Goal: Information Seeking & Learning: Learn about a topic

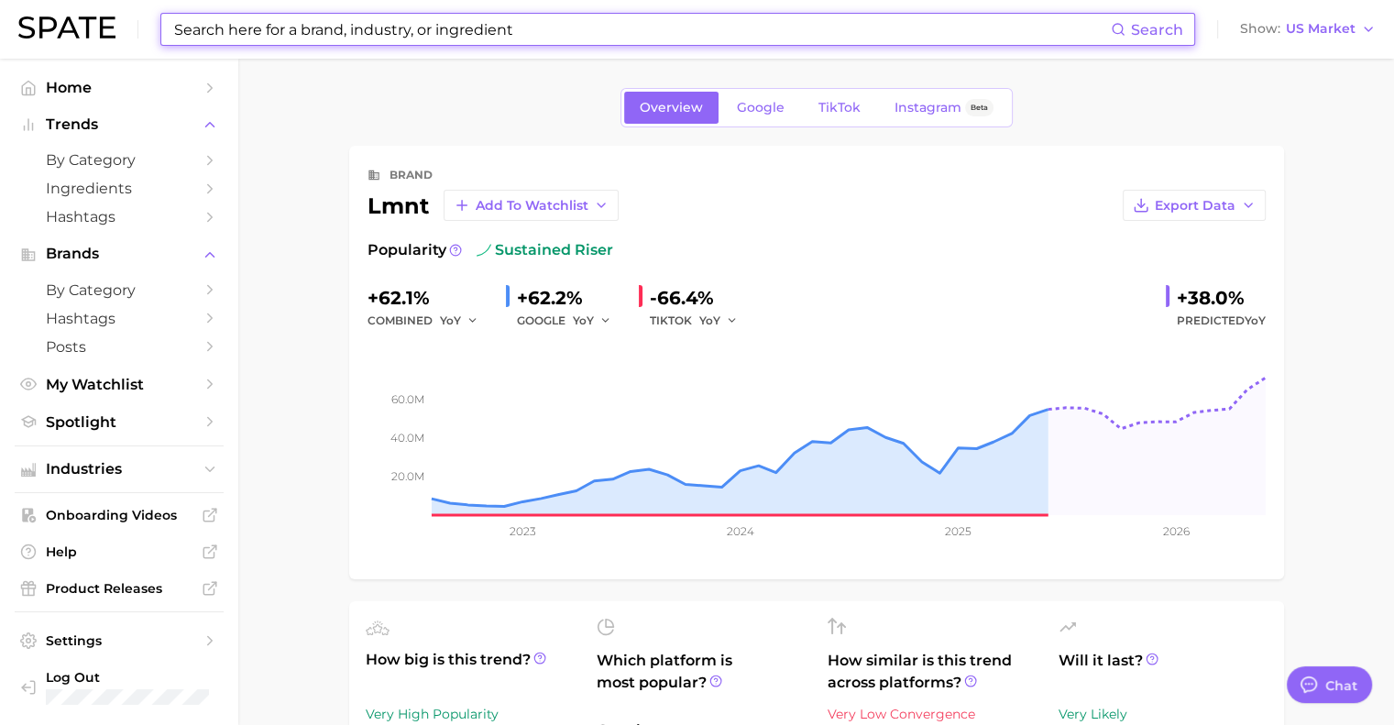
click at [425, 35] on input at bounding box center [641, 29] width 938 height 31
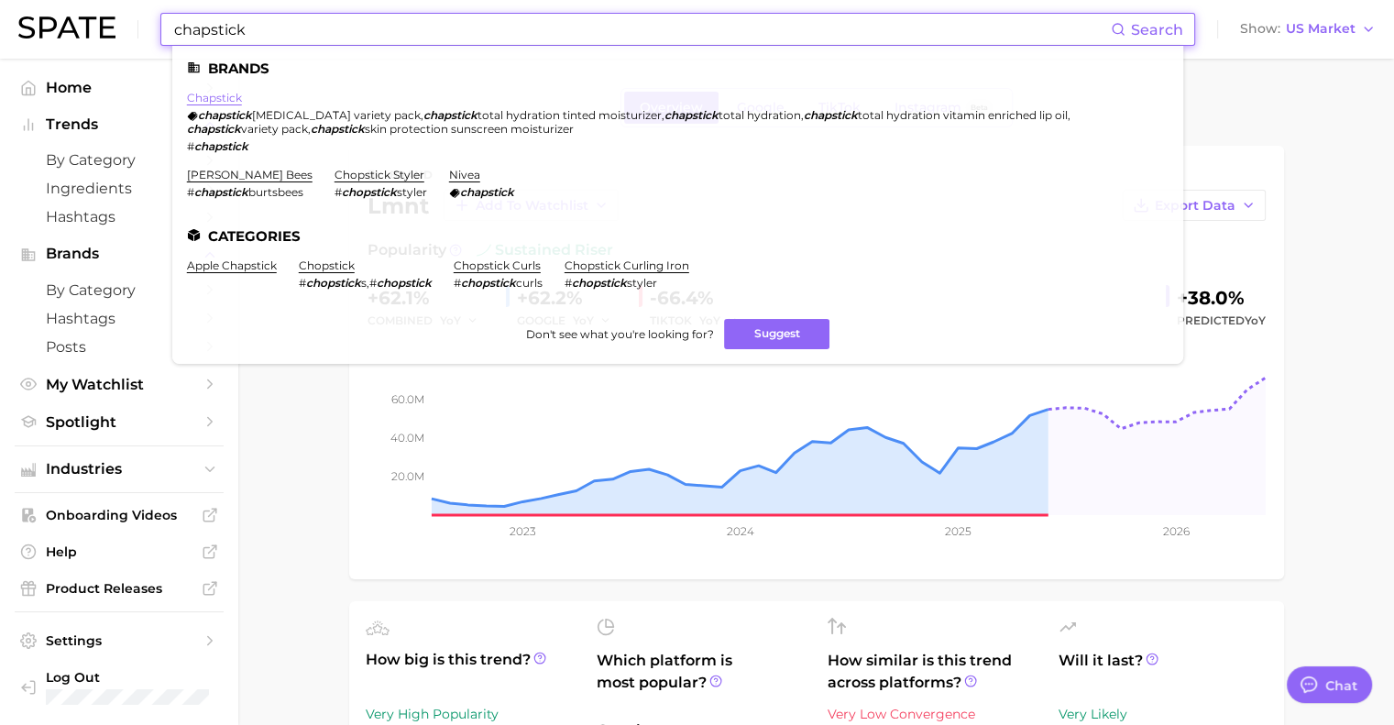
type input "chapstick"
click at [194, 99] on link "chapstick" at bounding box center [214, 98] width 55 height 14
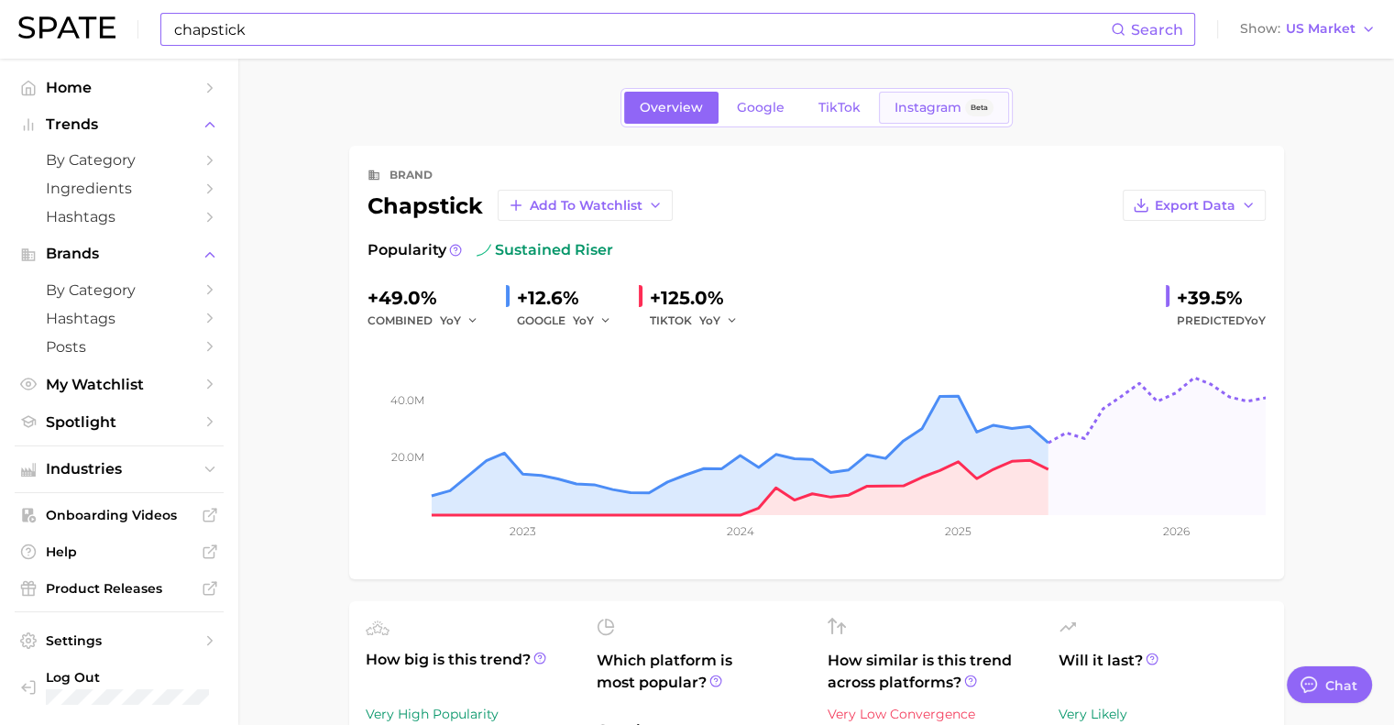
click at [931, 116] on link "Instagram Beta" at bounding box center [944, 108] width 130 height 32
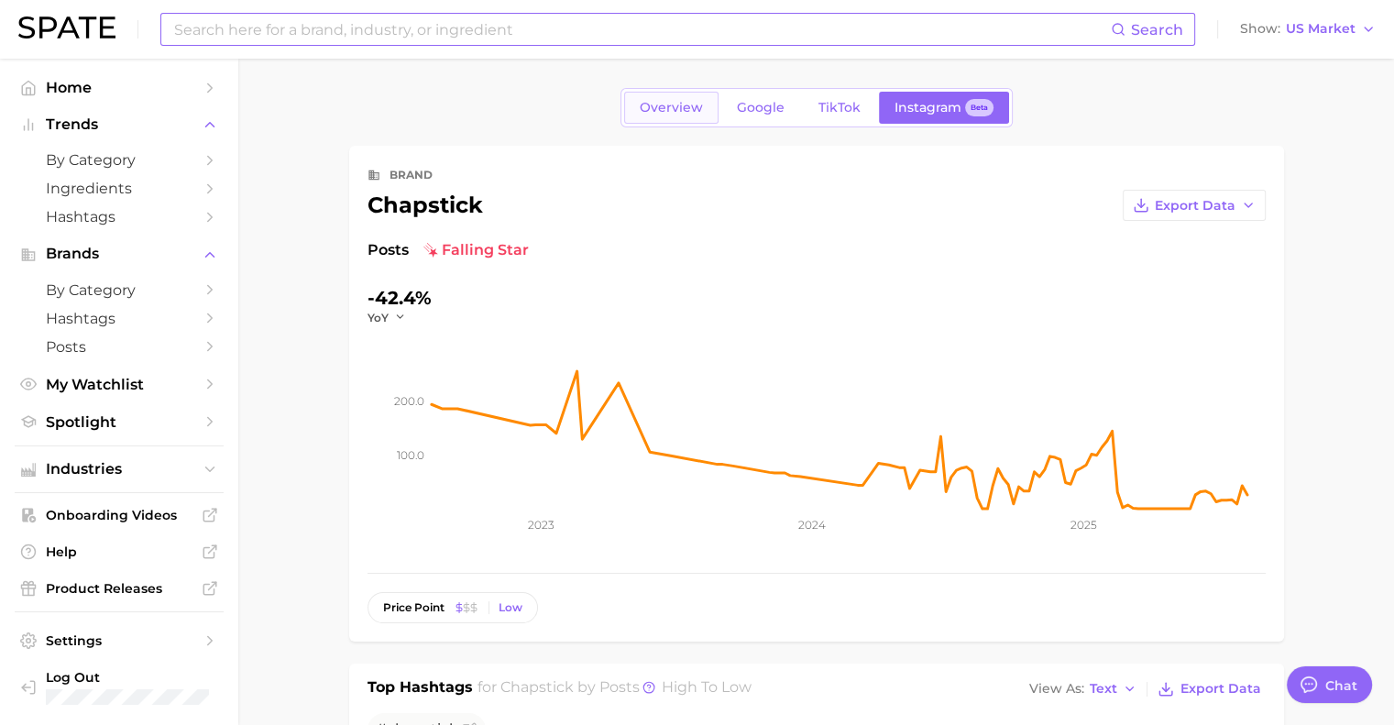
click at [682, 101] on span "Overview" at bounding box center [671, 108] width 63 height 16
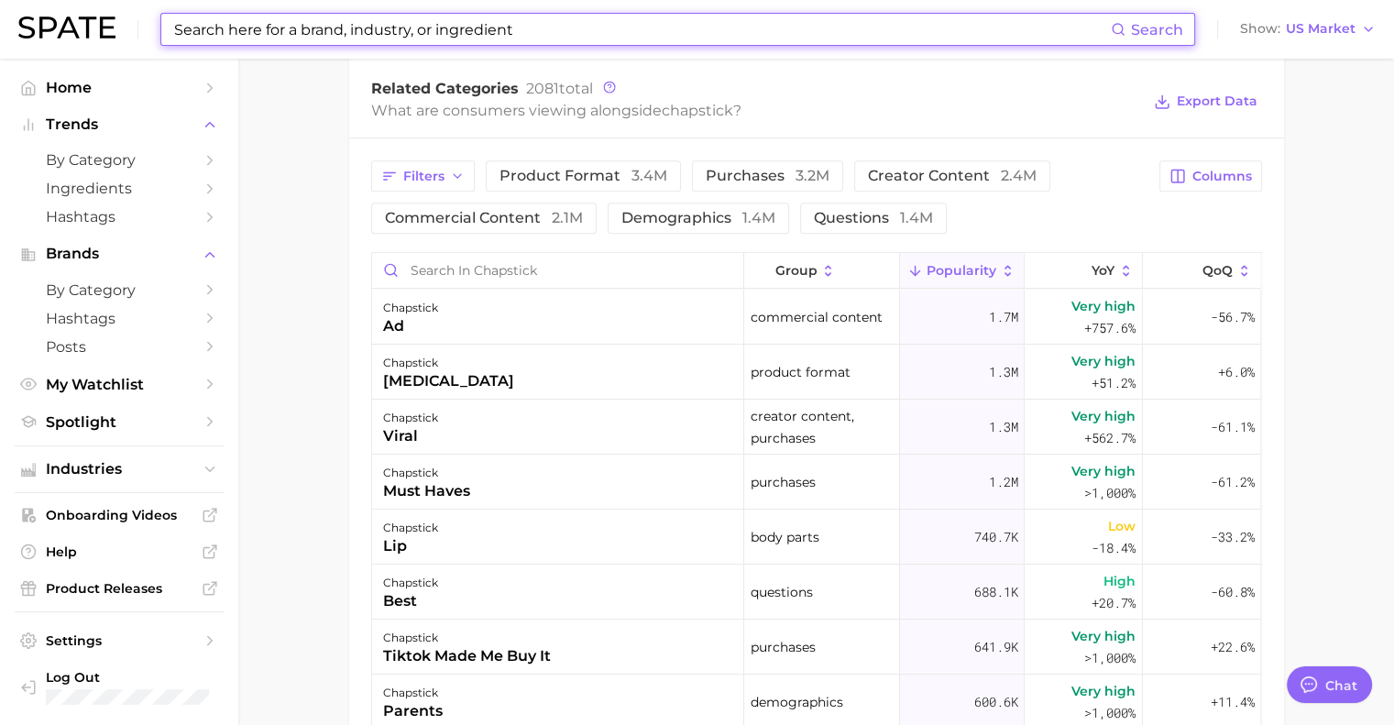
scroll to position [817, 0]
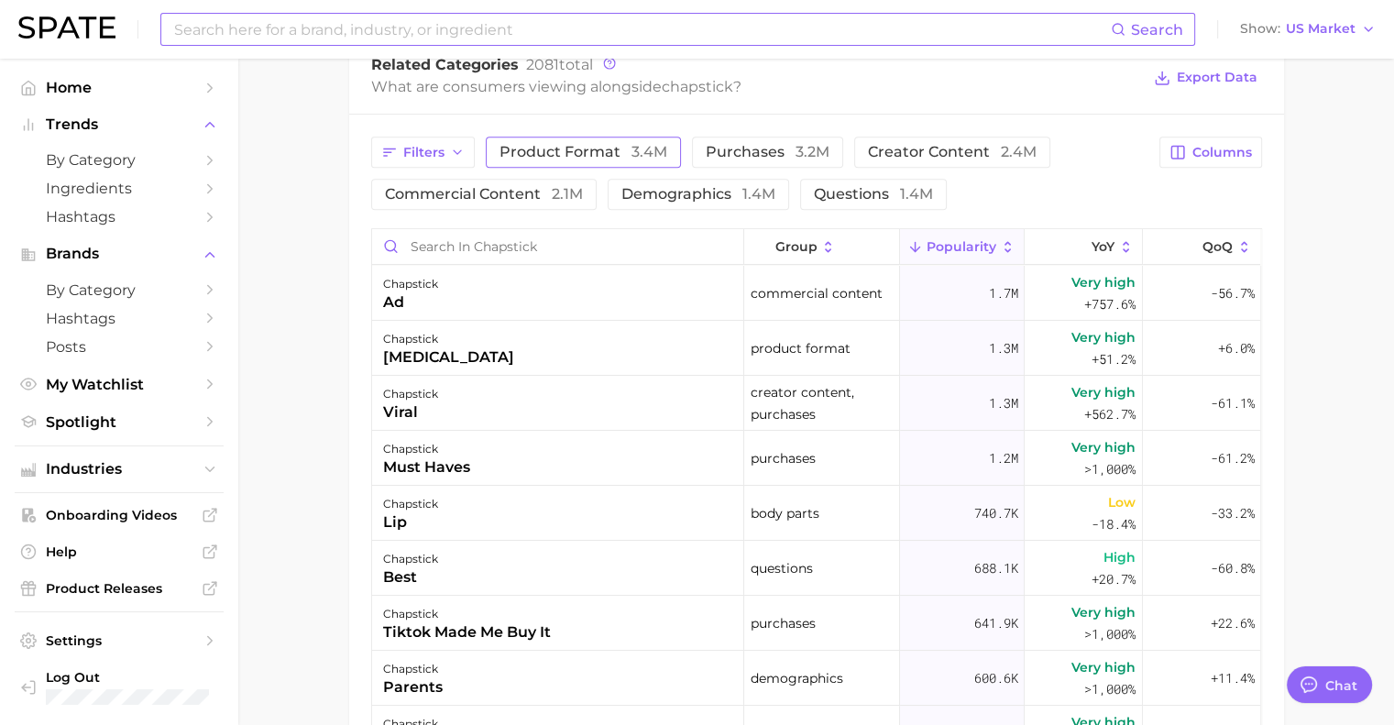
click at [565, 149] on span "product format 3.4m" at bounding box center [583, 152] width 168 height 15
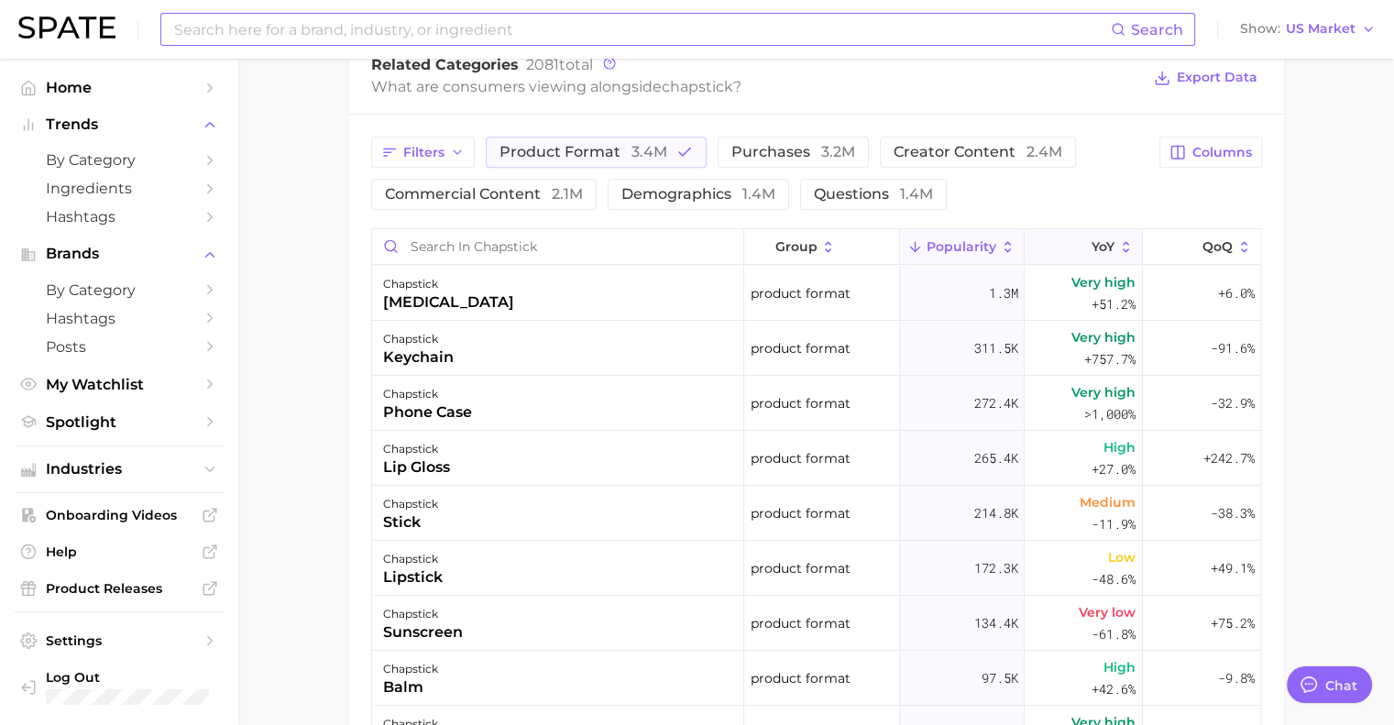
click at [1122, 249] on icon at bounding box center [1125, 246] width 6 height 11
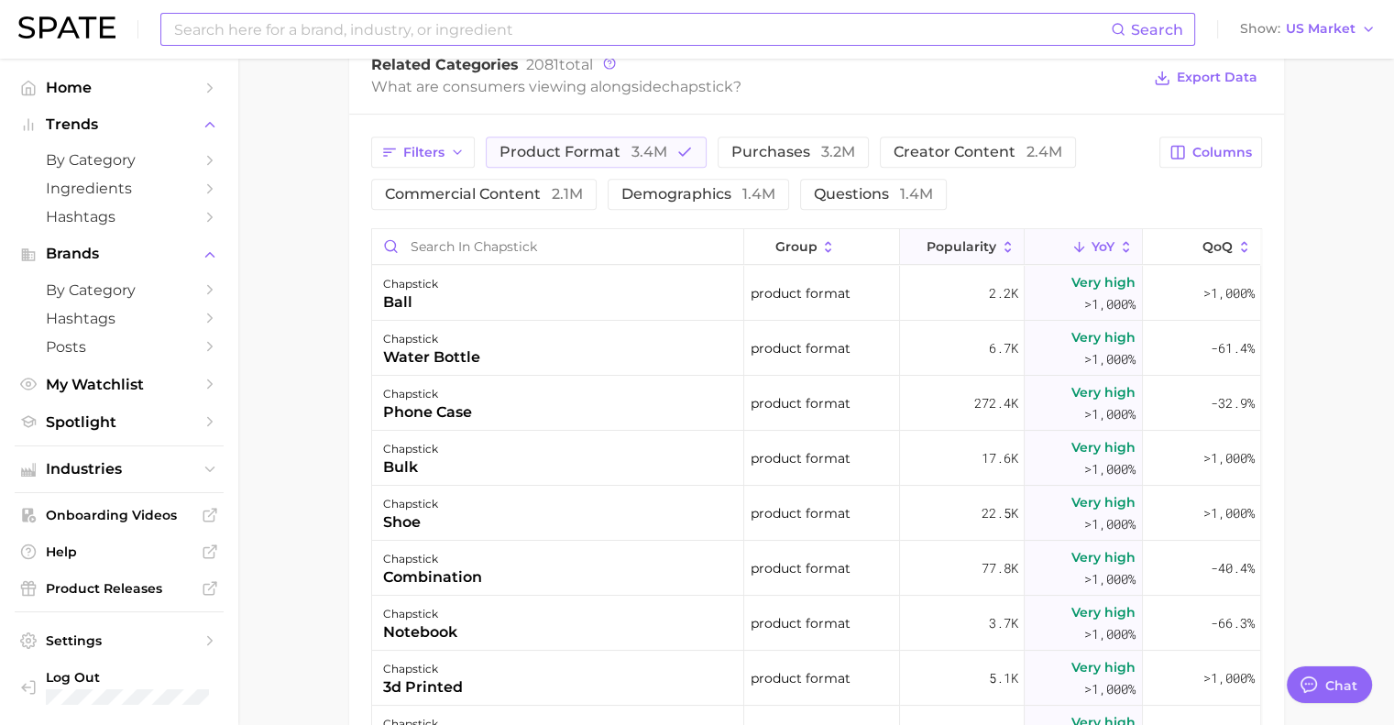
click at [957, 241] on span "Popularity" at bounding box center [961, 246] width 70 height 15
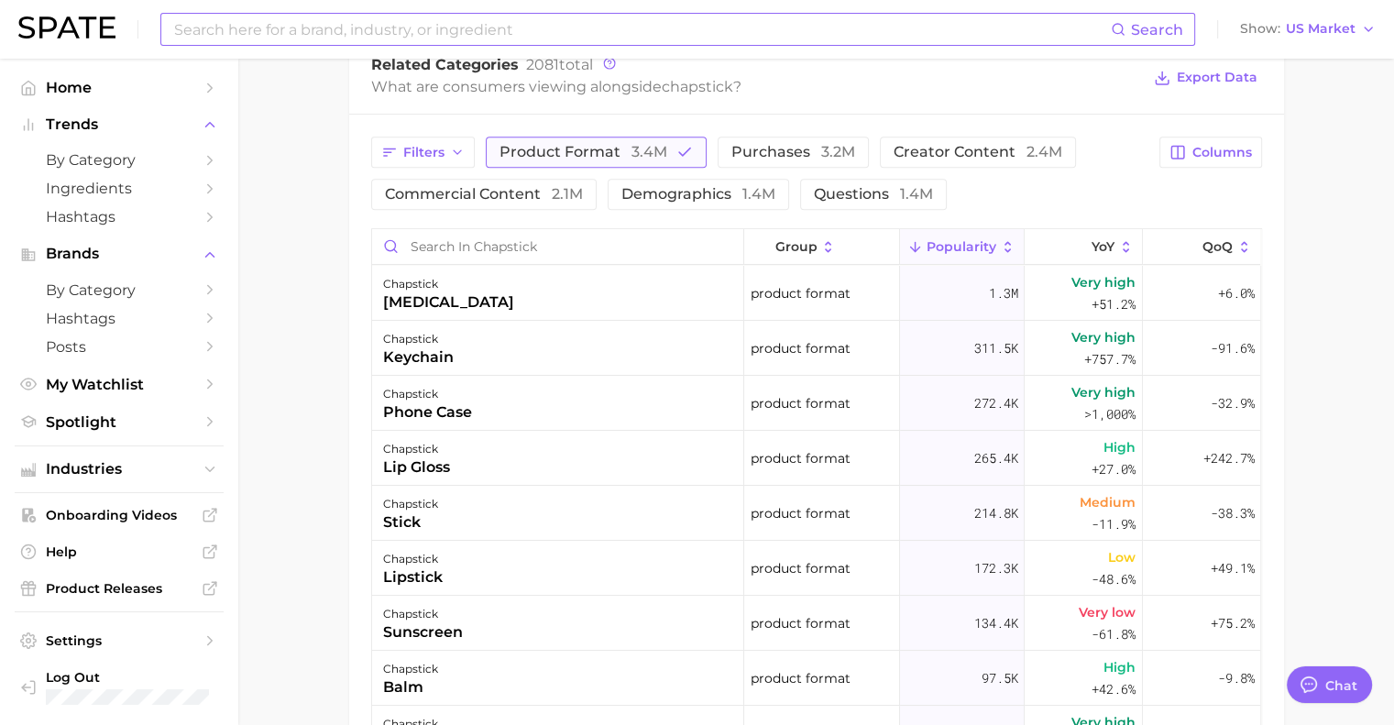
click at [568, 165] on button "product format 3.4m" at bounding box center [596, 152] width 221 height 31
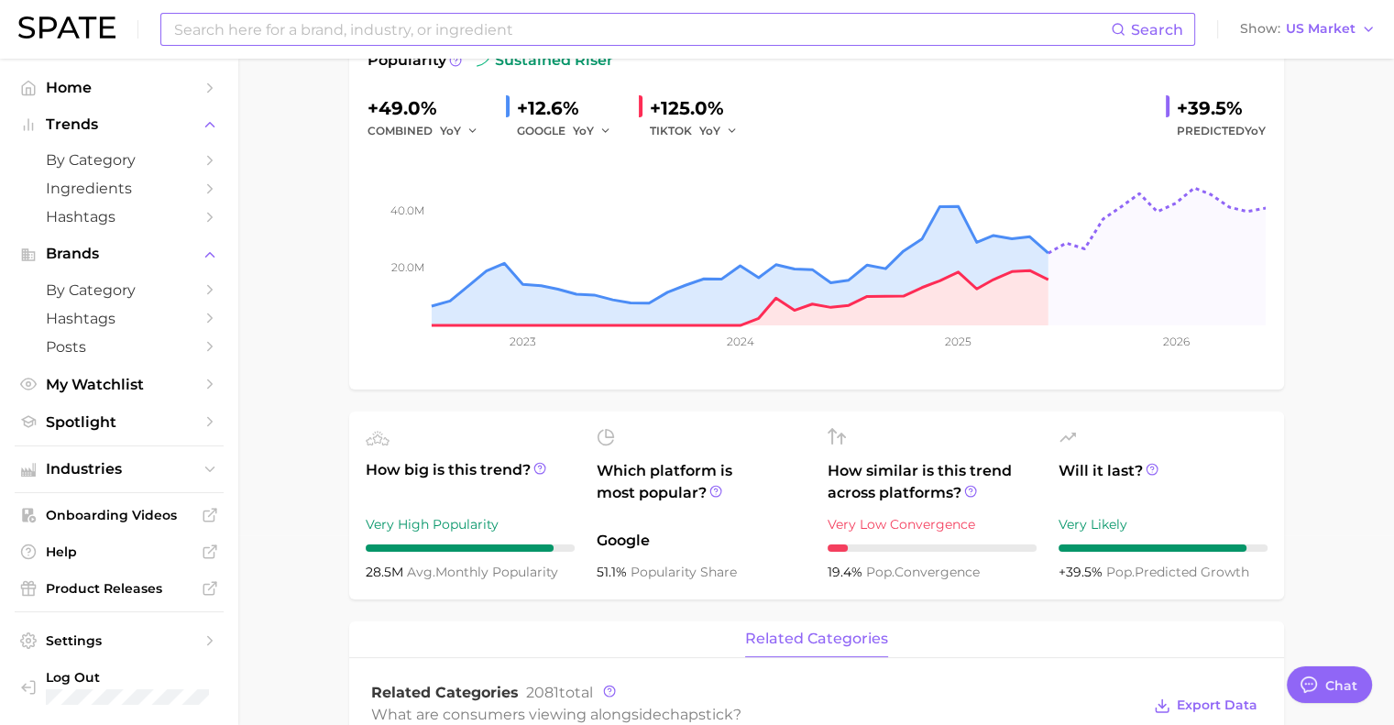
scroll to position [0, 0]
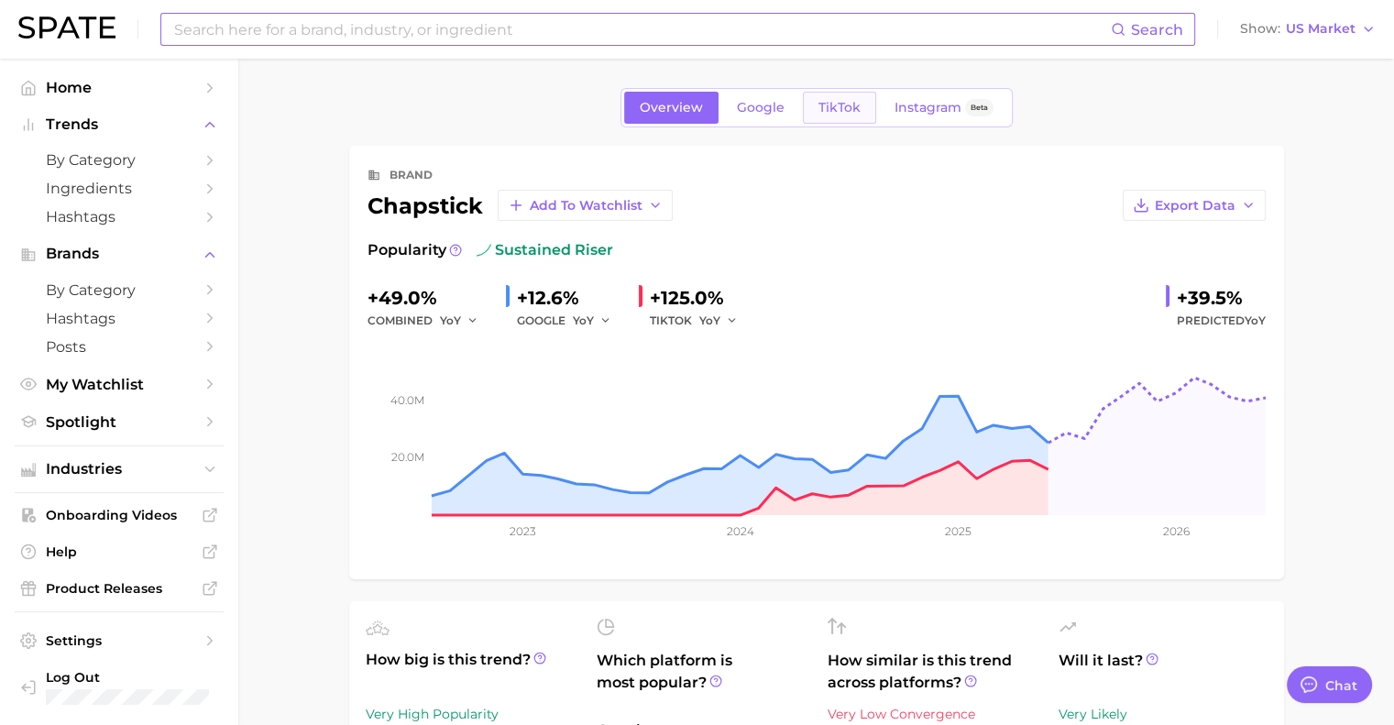
click at [850, 110] on span "TikTok" at bounding box center [839, 108] width 42 height 16
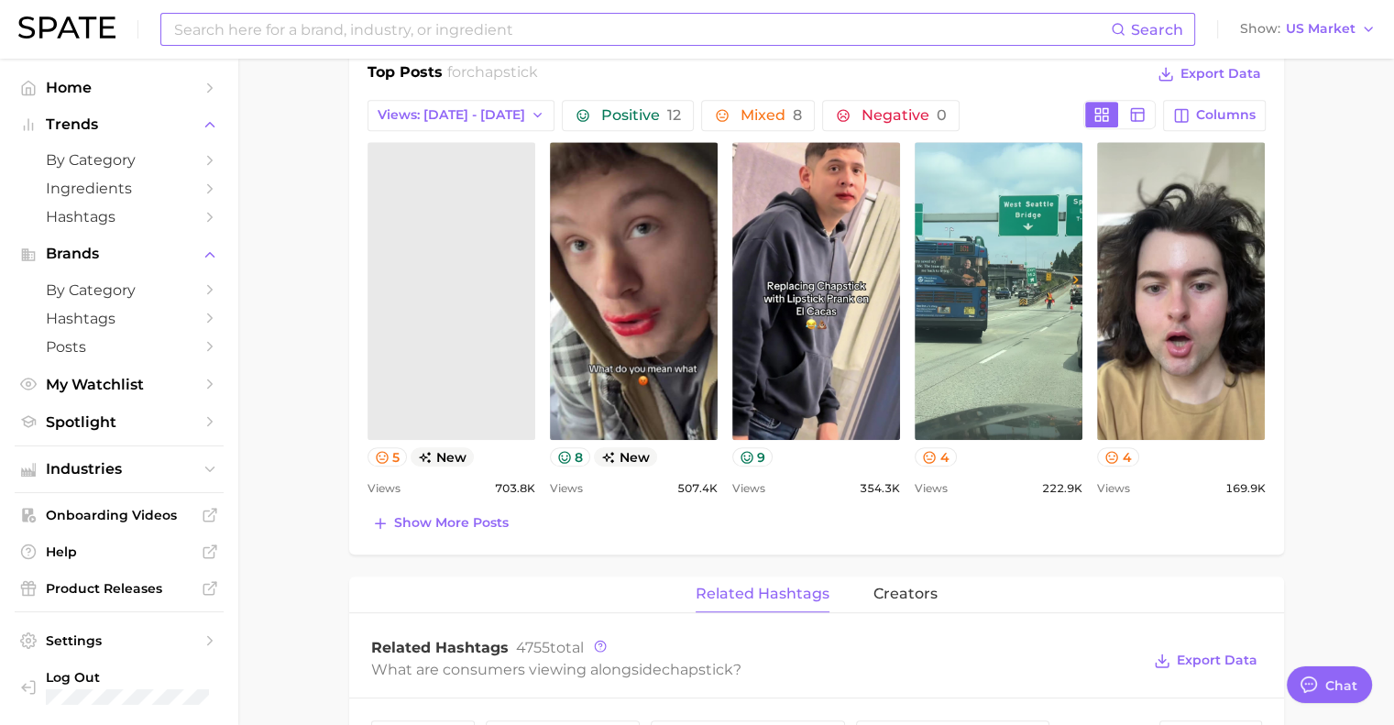
scroll to position [814, 0]
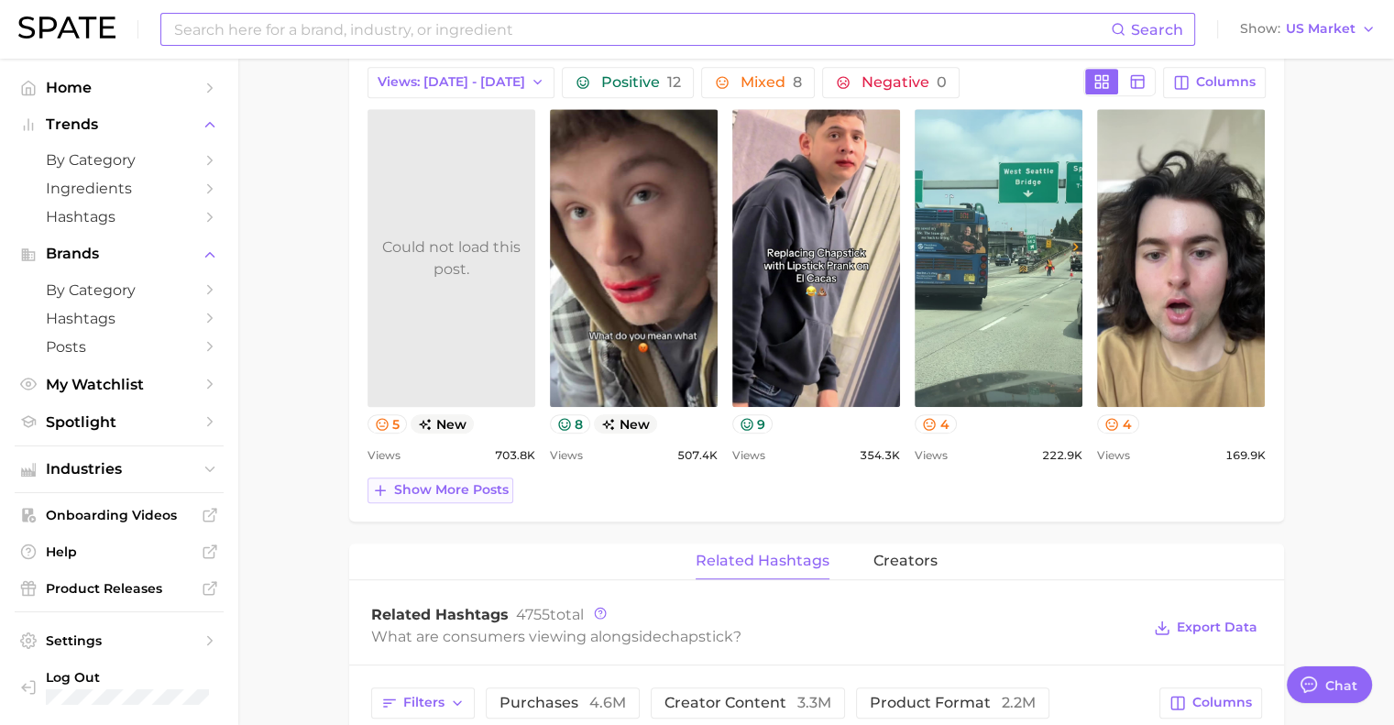
click at [428, 490] on span "Show more posts" at bounding box center [451, 490] width 115 height 16
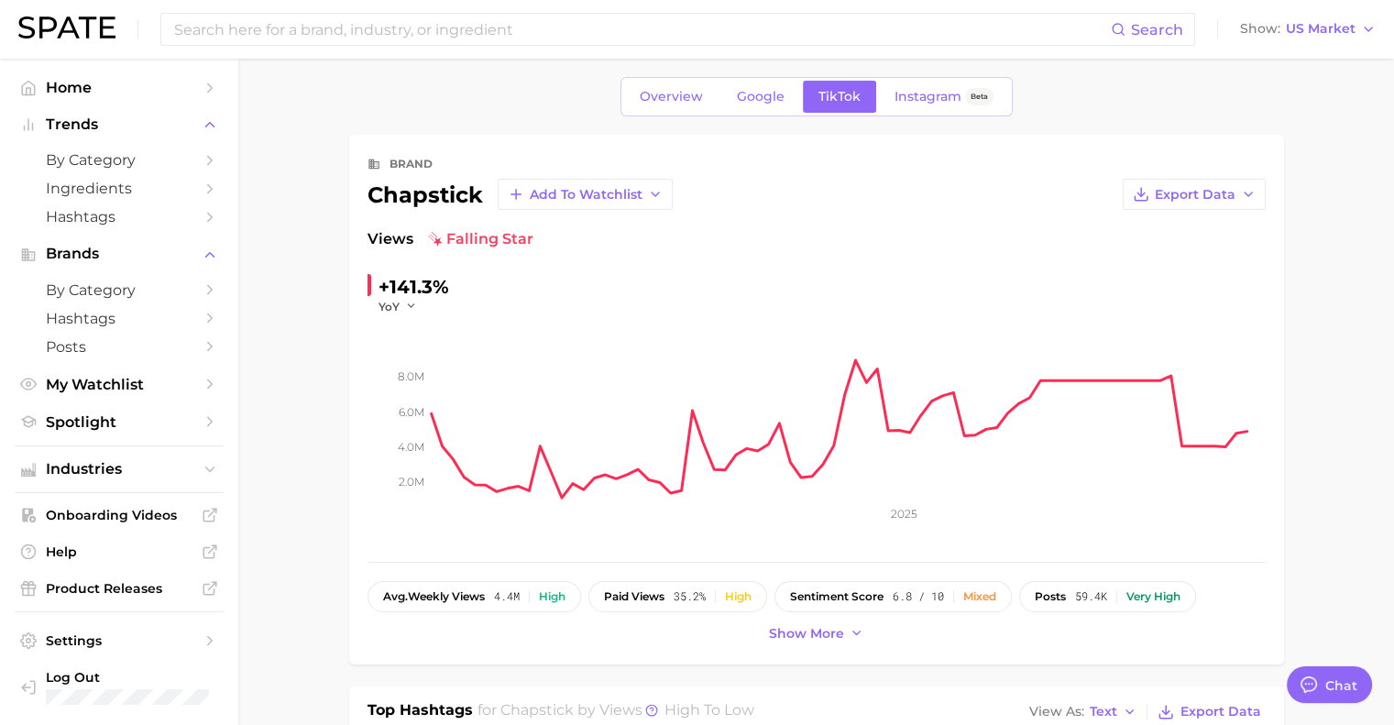
scroll to position [0, 0]
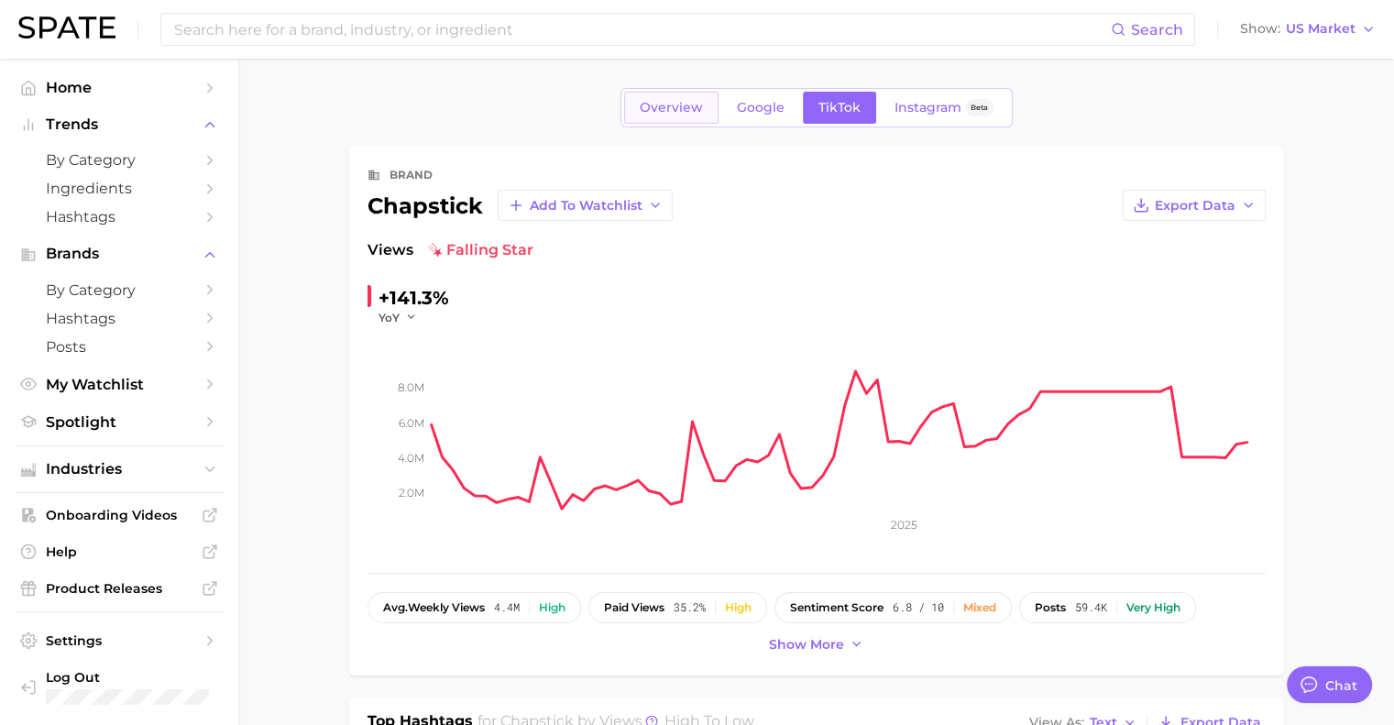
click at [652, 118] on link "Overview" at bounding box center [671, 108] width 94 height 32
